Goal: Task Accomplishment & Management: Manage account settings

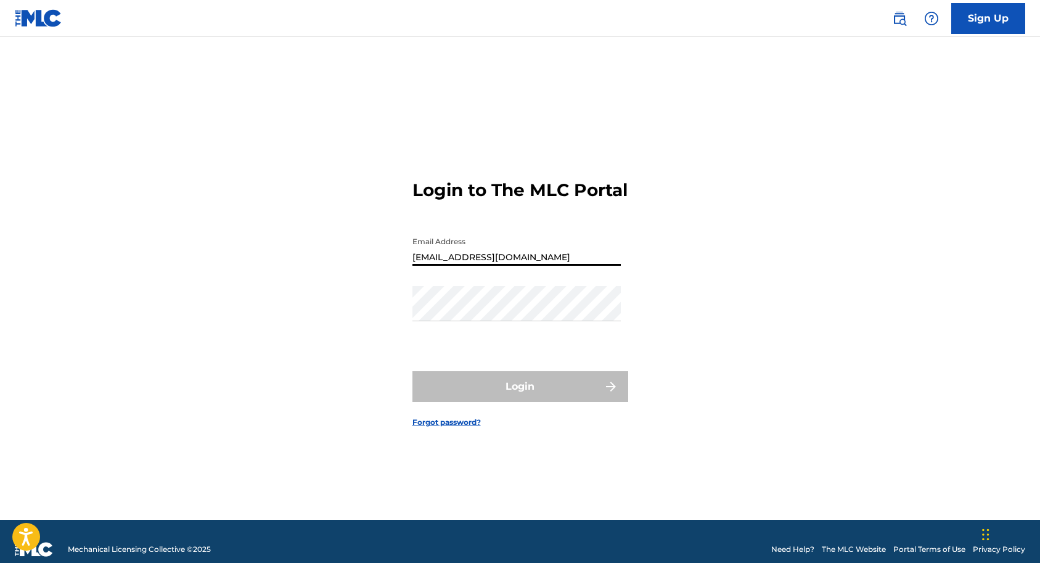
type input "[EMAIL_ADDRESS][DOMAIN_NAME]"
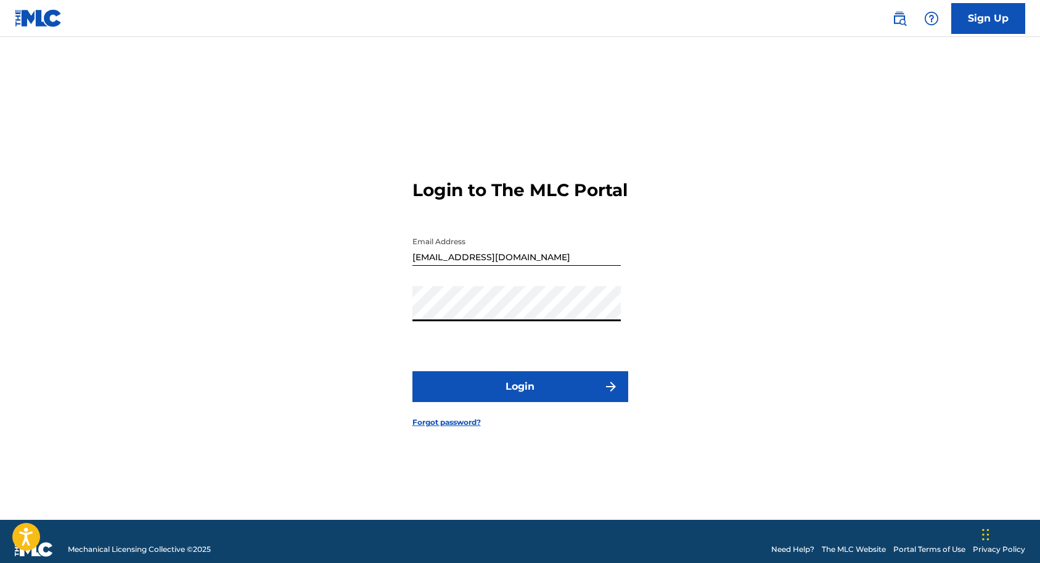
click at [488, 393] on button "Login" at bounding box center [521, 386] width 216 height 31
click at [520, 402] on button "Login" at bounding box center [521, 386] width 216 height 31
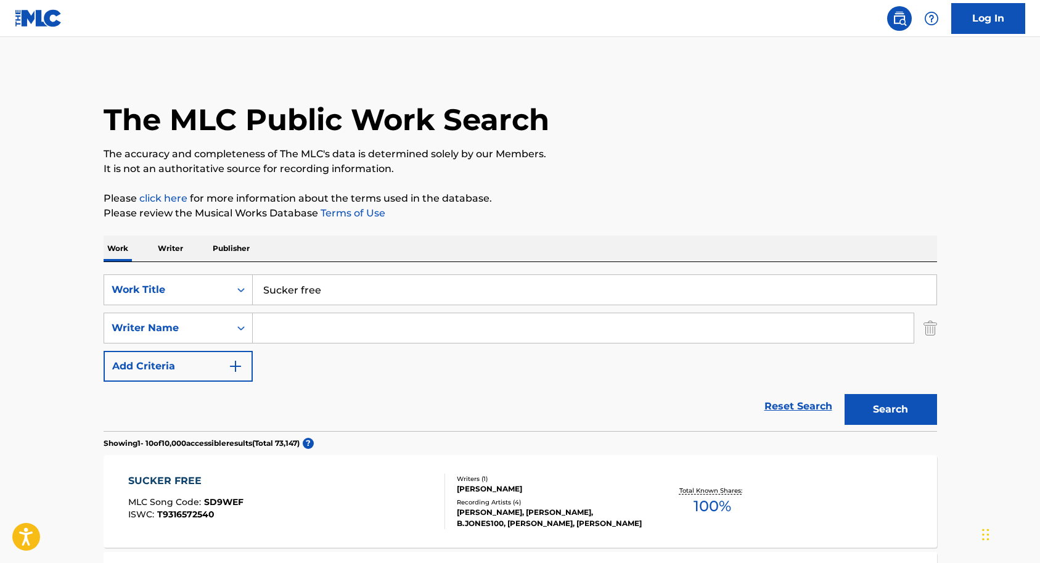
click at [989, 19] on link "Log In" at bounding box center [989, 18] width 74 height 31
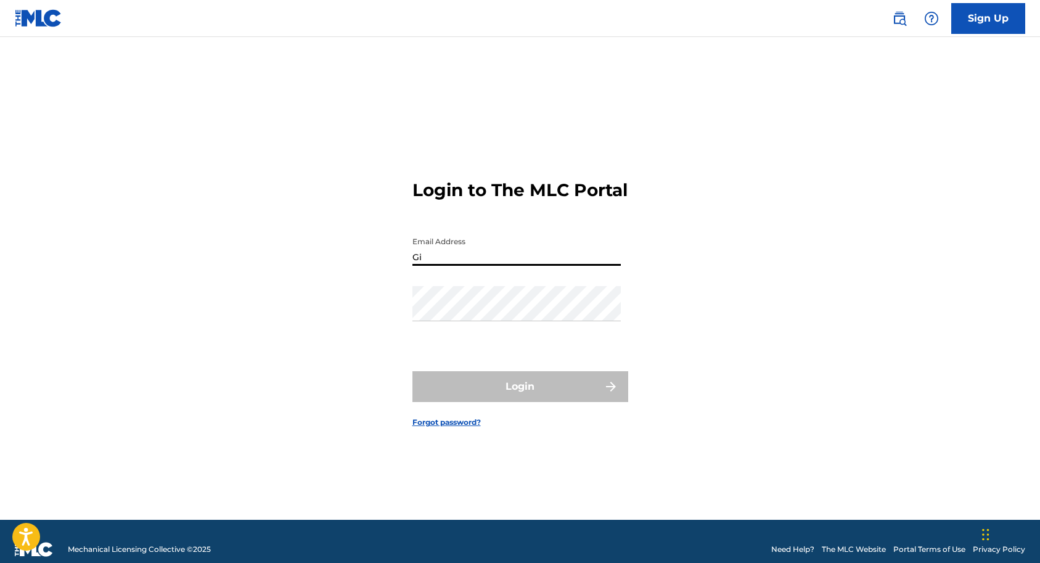
type input "G"
type input "[EMAIL_ADDRESS]"
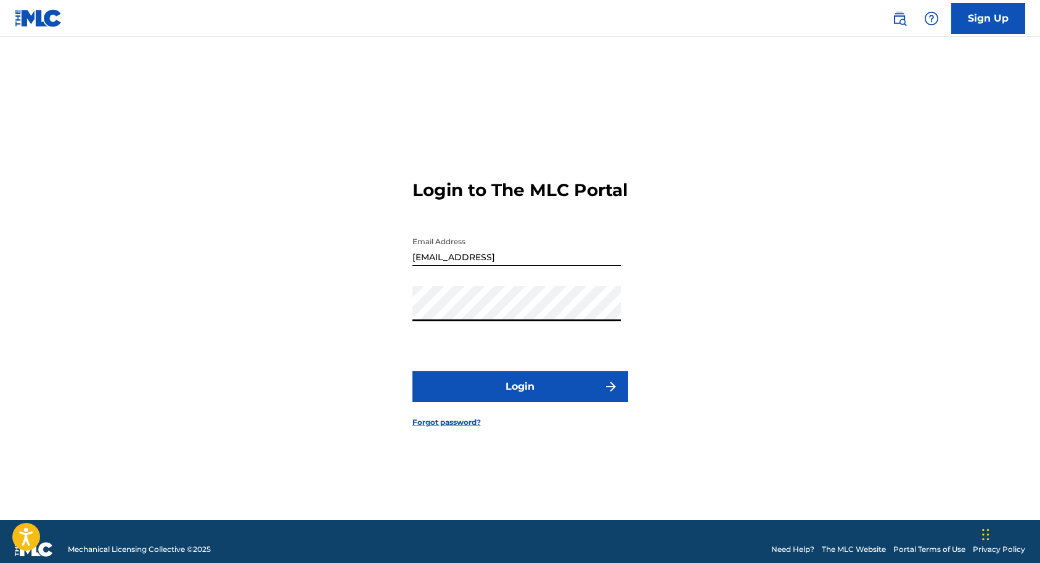
click at [529, 396] on button "Login" at bounding box center [521, 386] width 216 height 31
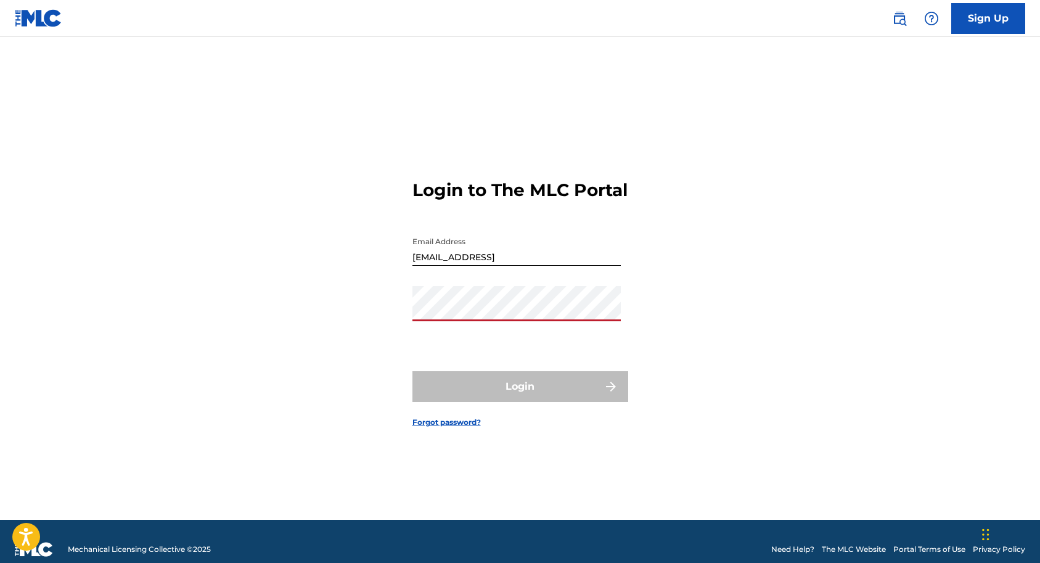
click at [527, 265] on input "[EMAIL_ADDRESS]" at bounding box center [517, 248] width 208 height 35
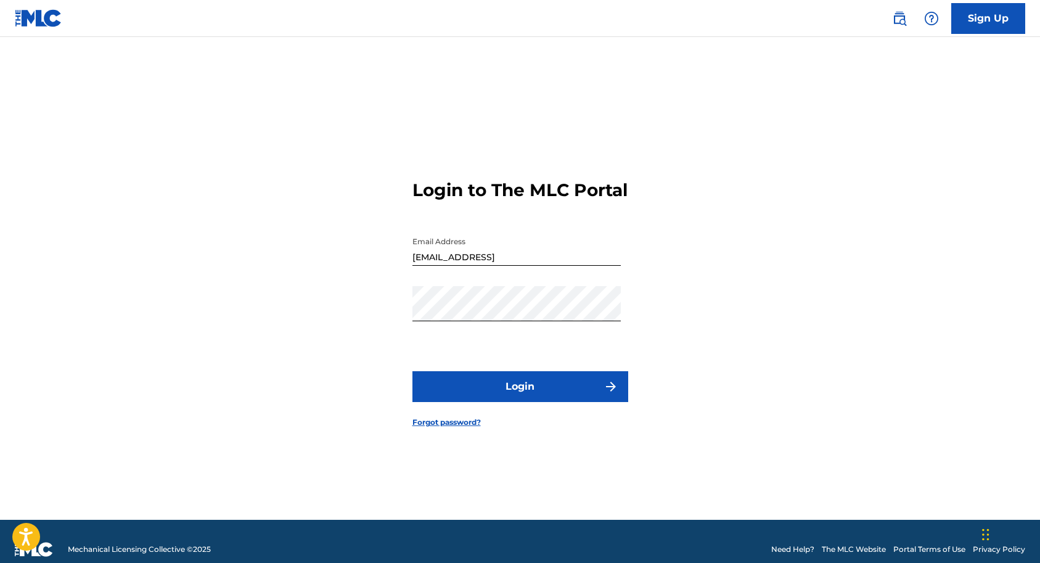
click at [501, 397] on button "Login" at bounding box center [521, 386] width 216 height 31
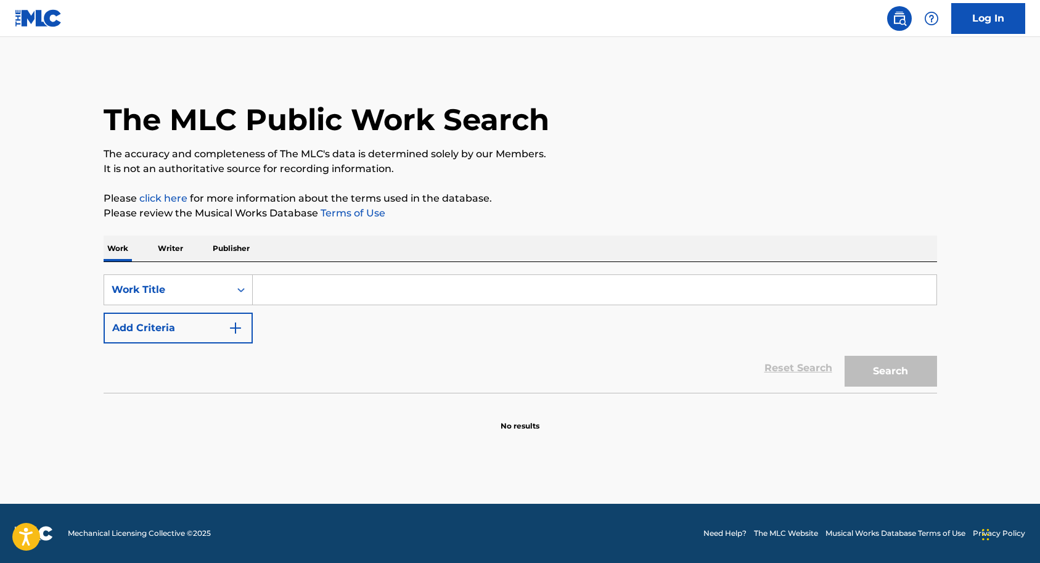
click at [986, 23] on link "Log In" at bounding box center [989, 18] width 74 height 31
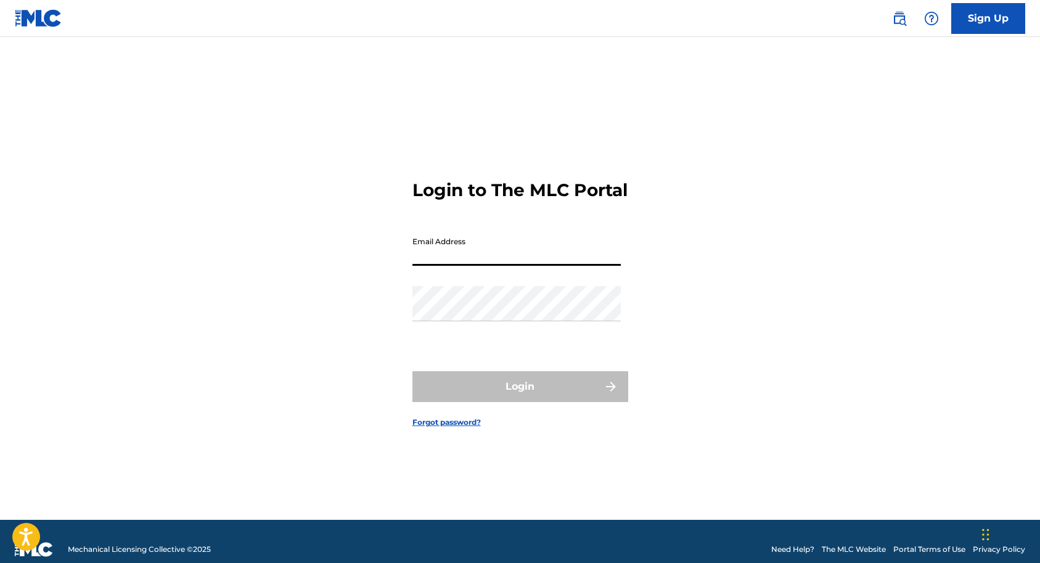
click at [482, 266] on input "Email Address" at bounding box center [517, 248] width 208 height 35
type input "[EMAIL_ADDRESS]"
click at [453, 428] on link "Forgot password?" at bounding box center [447, 422] width 68 height 11
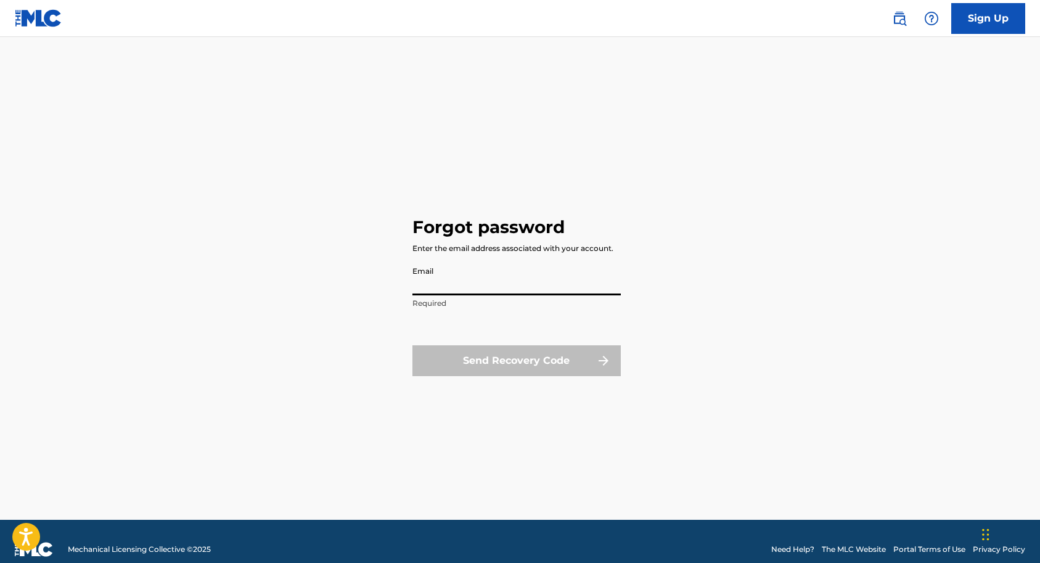
click at [451, 280] on input "Email" at bounding box center [517, 277] width 208 height 35
click at [489, 330] on form "Email [EMAIL_ADDRESS] Invalid email Send Recovery Code" at bounding box center [517, 325] width 208 height 131
click at [537, 289] on input "[EMAIL_ADDRESS]" at bounding box center [517, 277] width 208 height 35
click at [490, 363] on div "Send Recovery Code" at bounding box center [517, 360] width 208 height 31
click at [524, 284] on input "[EMAIL_ADDRESS]" at bounding box center [517, 277] width 208 height 35
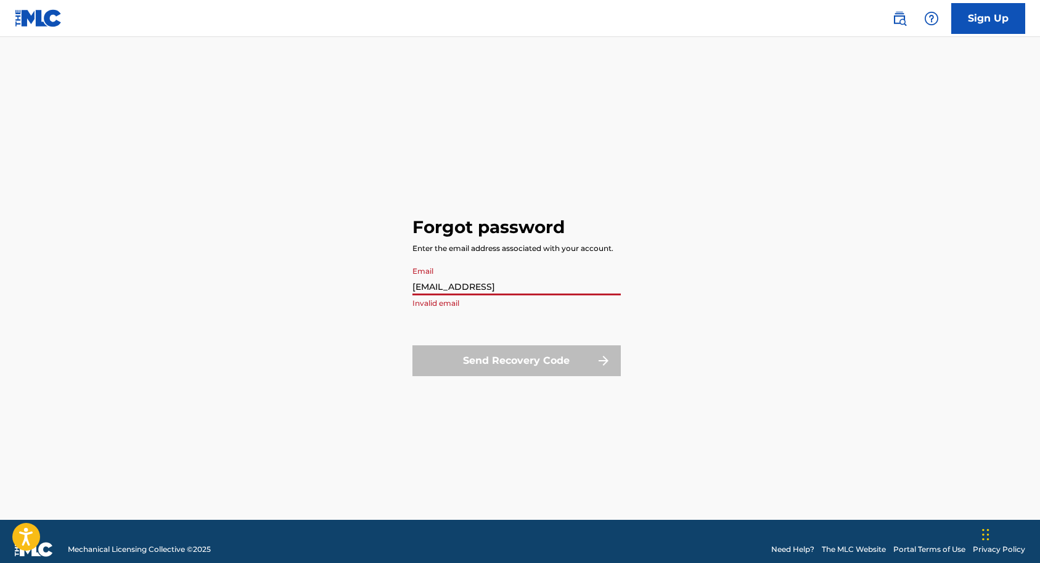
click at [612, 285] on input "[EMAIL_ADDRESS]" at bounding box center [517, 277] width 208 height 35
click at [550, 281] on input "[EMAIL_ADDRESS]" at bounding box center [517, 277] width 208 height 35
click at [517, 290] on input "[EMAIL_ADDRESS]" at bounding box center [517, 277] width 208 height 35
click at [530, 285] on input "[EMAIL_ADDRESS]" at bounding box center [517, 277] width 208 height 35
type input "f"
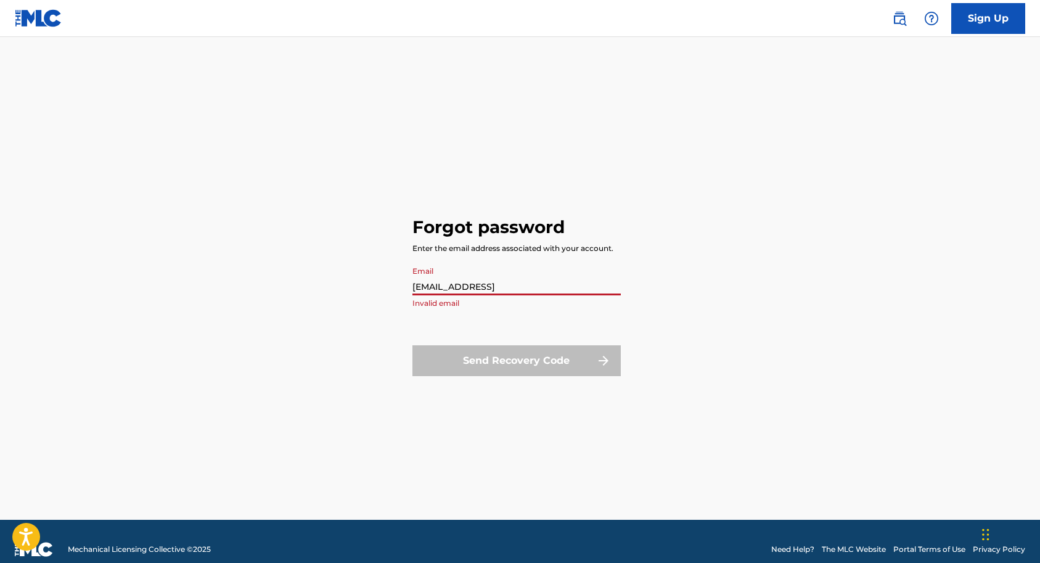
click at [528, 284] on input "[EMAIL_ADDRESS]" at bounding box center [517, 277] width 208 height 35
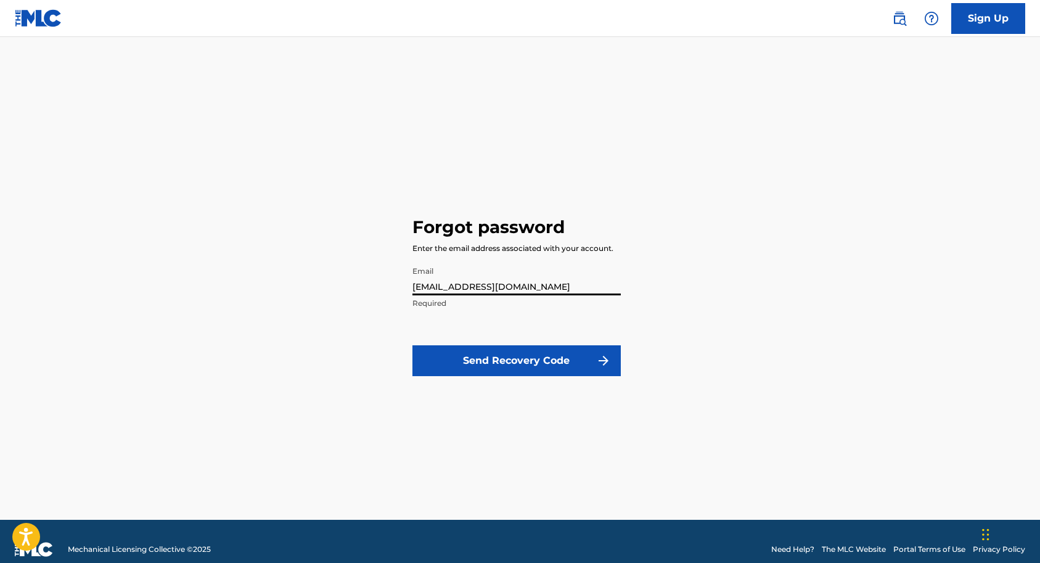
type input "[EMAIL_ADDRESS][DOMAIN_NAME]"
click at [495, 361] on button "Send Recovery Code" at bounding box center [517, 360] width 208 height 31
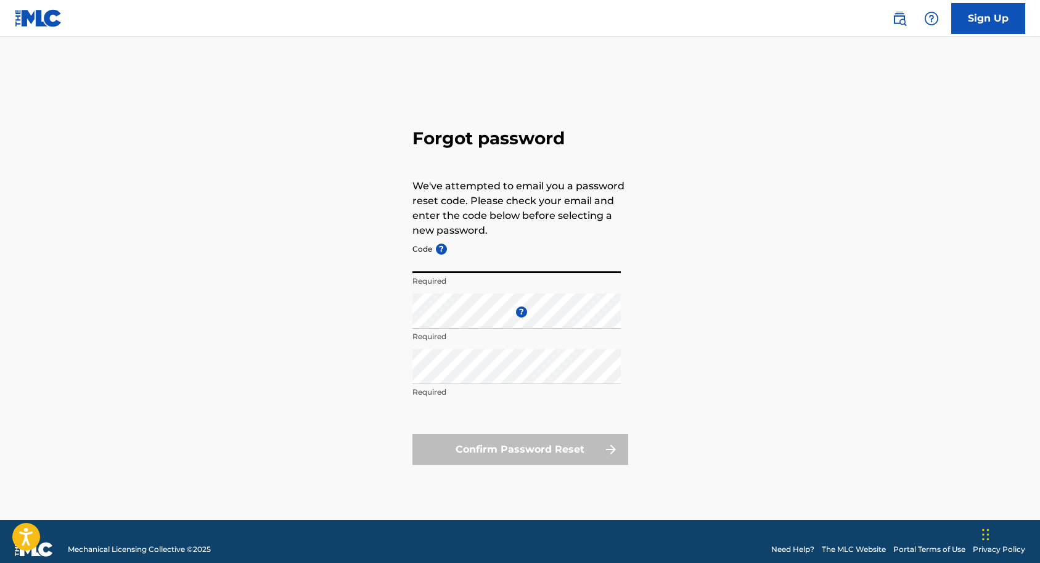
click at [471, 267] on input "Code ?" at bounding box center [517, 255] width 208 height 35
